Goal: Find specific page/section: Find specific page/section

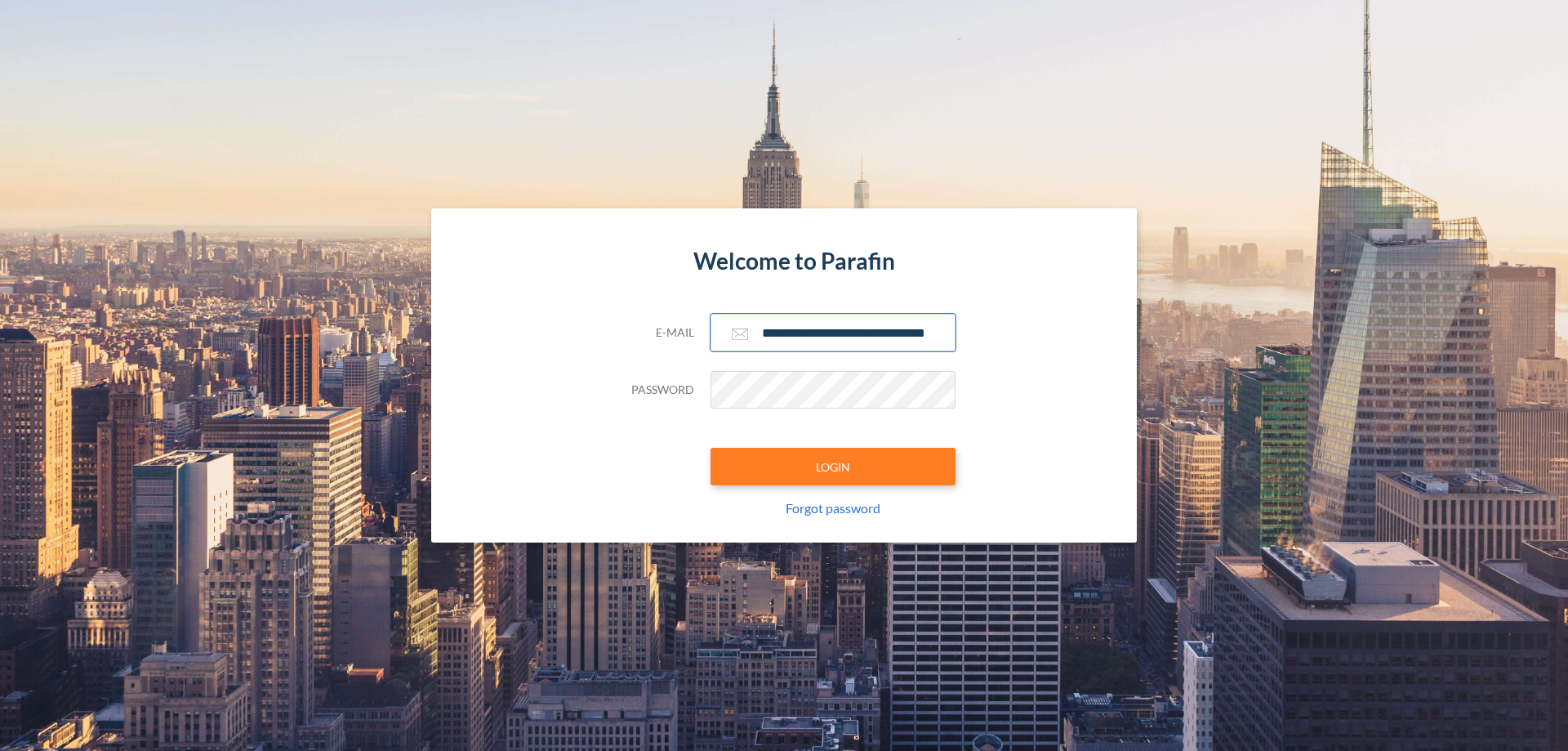
type input "**********"
click at [833, 466] on button "LOGIN" at bounding box center [832, 466] width 245 height 37
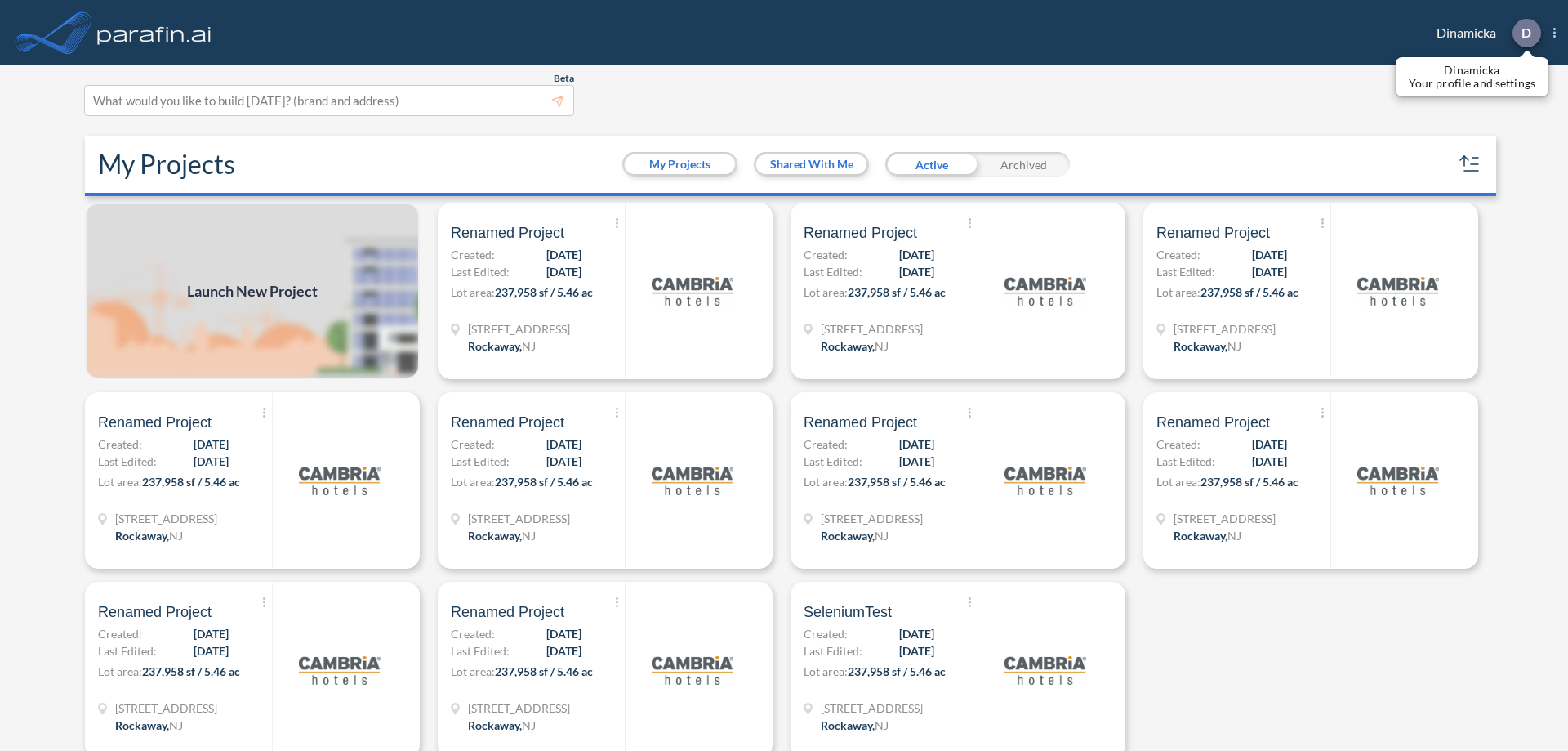
click at [1525, 33] on p "D" at bounding box center [1526, 33] width 10 height 15
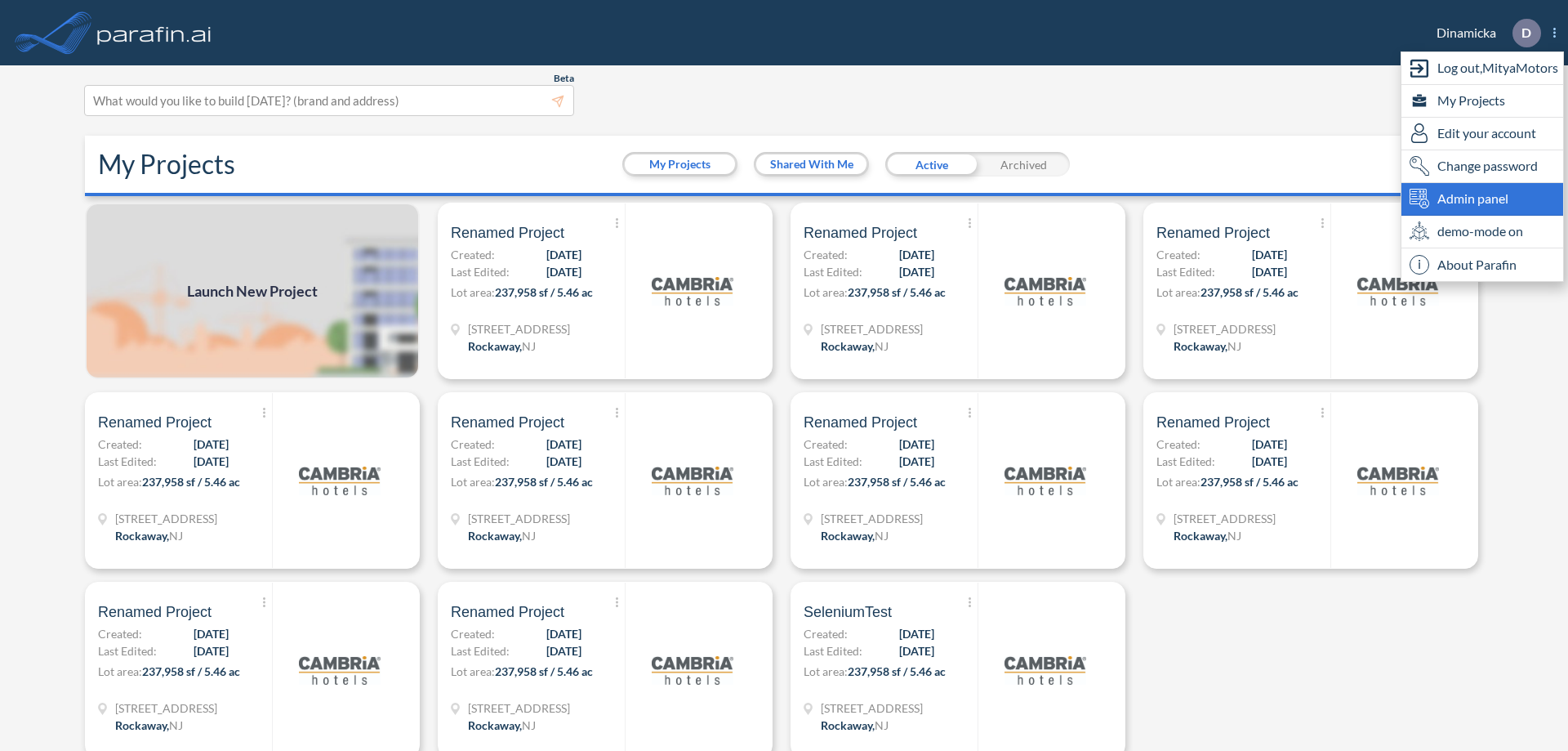
click at [1482, 198] on span "Admin panel" at bounding box center [1472, 198] width 71 height 20
